Goal: Find specific page/section: Find specific page/section

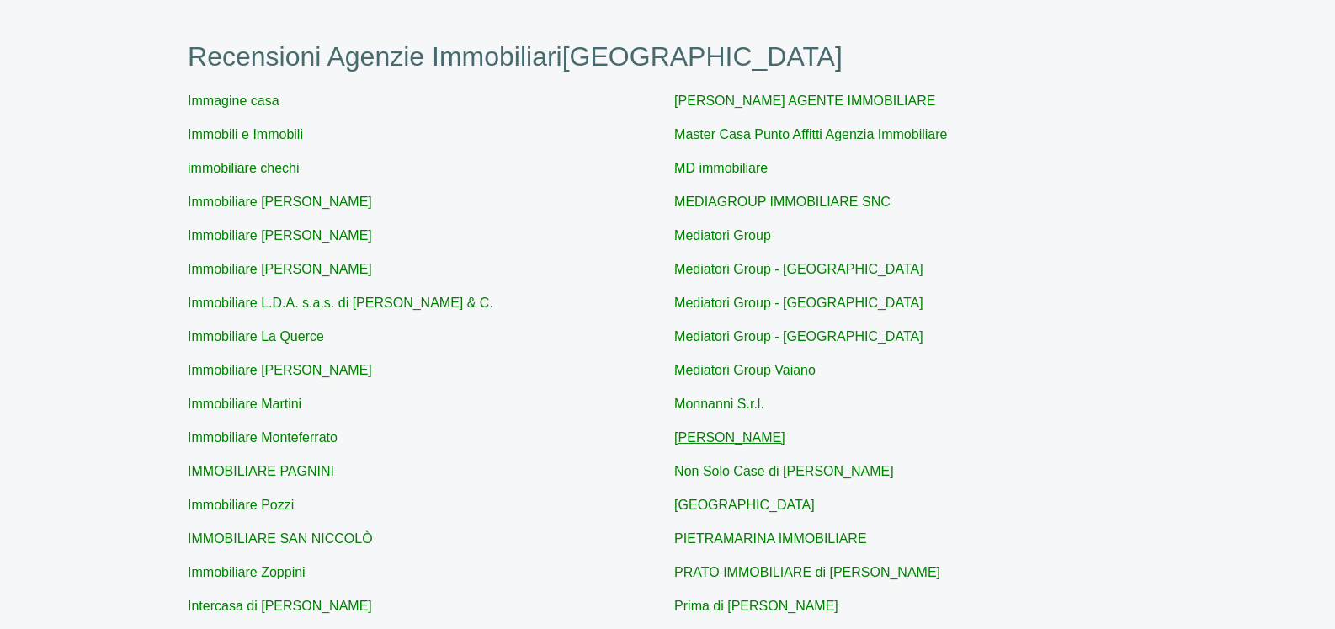
click at [771, 442] on link "[PERSON_NAME]" at bounding box center [729, 437] width 111 height 14
type input "[PERSON_NAME]"
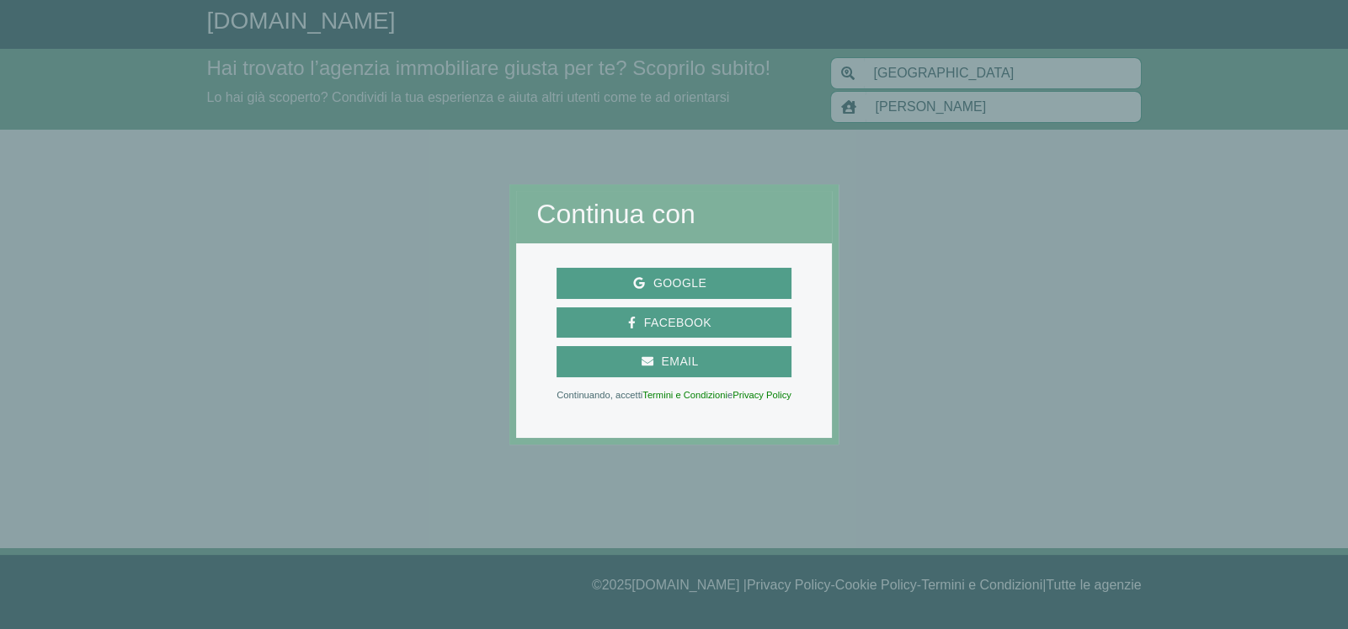
click at [998, 239] on div at bounding box center [1092, 314] width 509 height 629
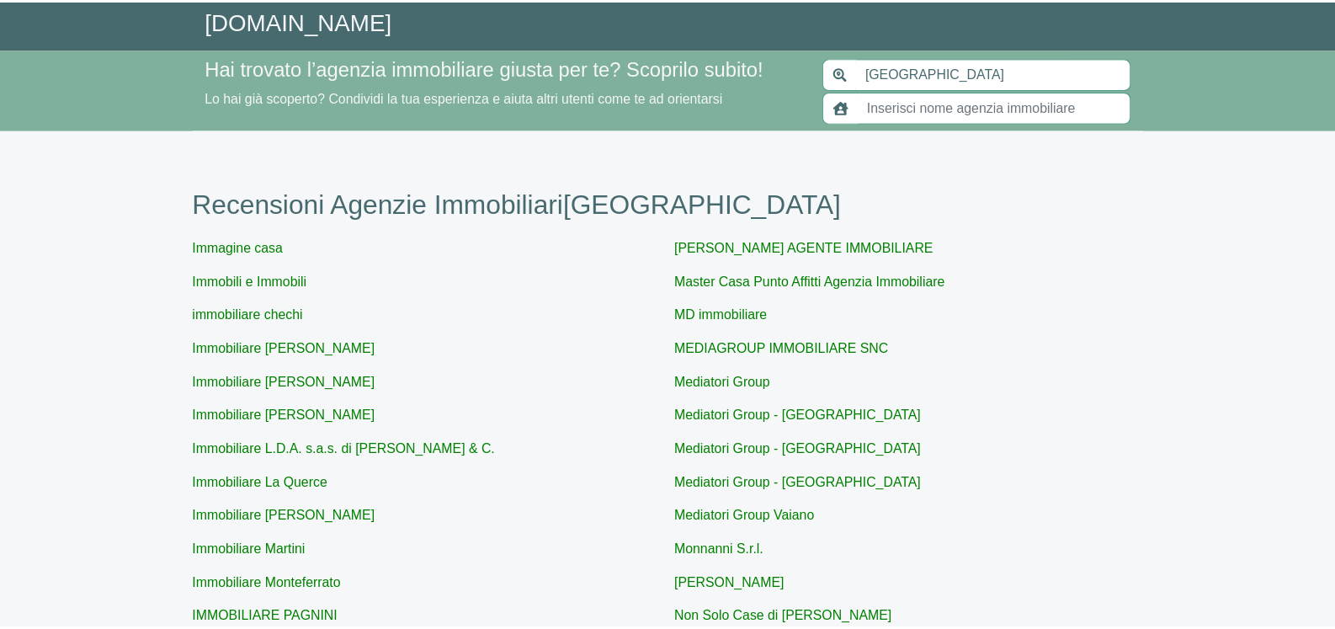
scroll to position [147, 0]
